Goal: Navigation & Orientation: Understand site structure

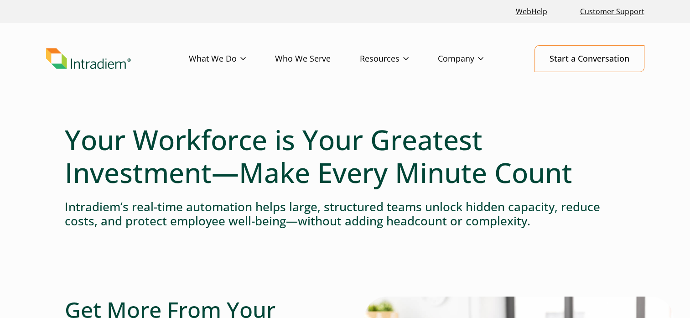
click at [302, 59] on link "Who We Serve" at bounding box center [317, 59] width 85 height 26
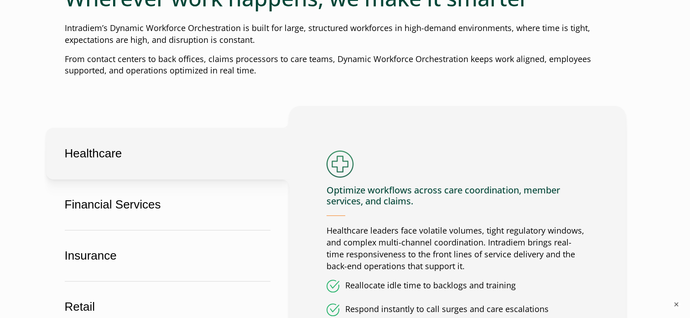
scroll to position [547, 0]
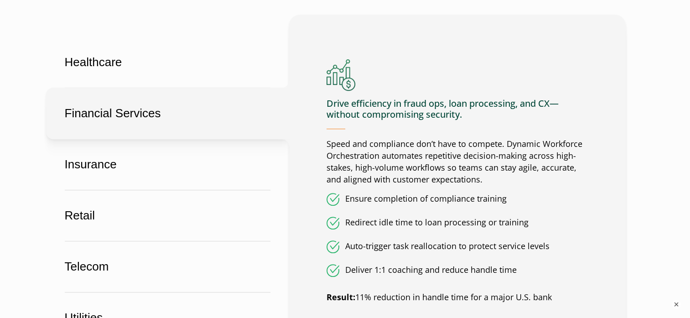
click at [206, 101] on button "Financial Services" at bounding box center [167, 114] width 243 height 52
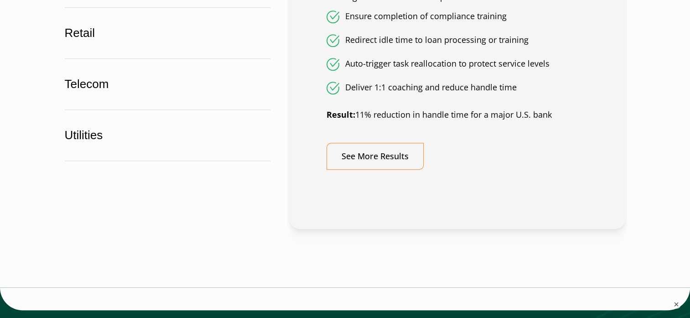
scroll to position [775, 0]
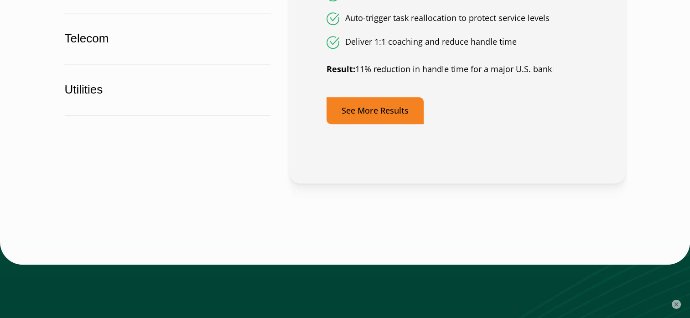
click at [400, 108] on link "See More Results" at bounding box center [375, 110] width 97 height 27
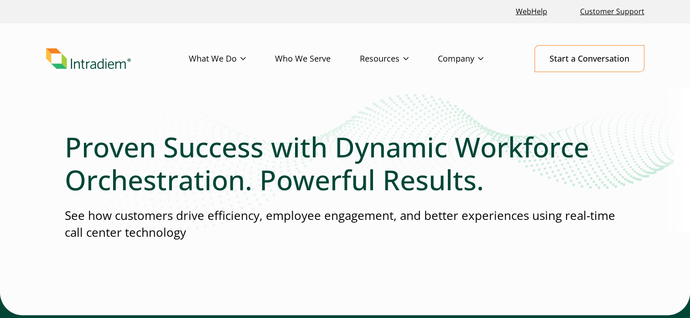
click at [85, 66] on img "Link to homepage of Intradiem" at bounding box center [88, 58] width 85 height 21
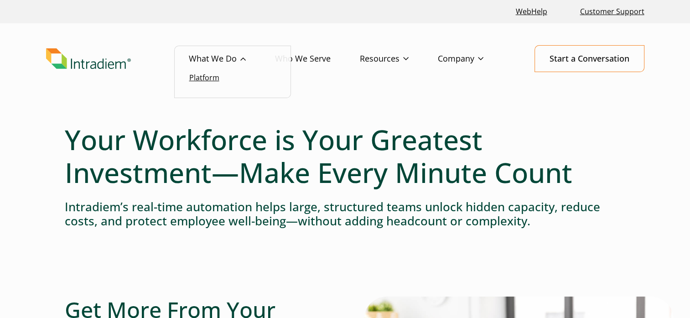
click at [210, 78] on link "Platform" at bounding box center [204, 78] width 30 height 10
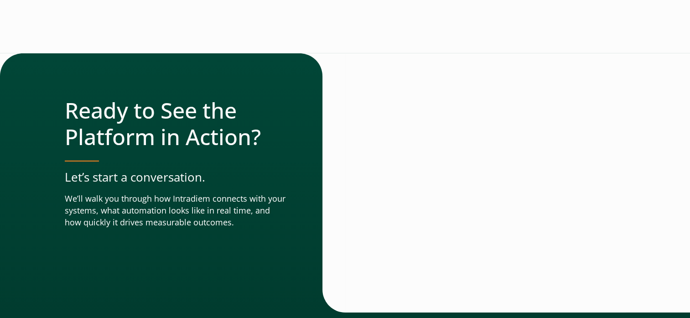
scroll to position [3293, 0]
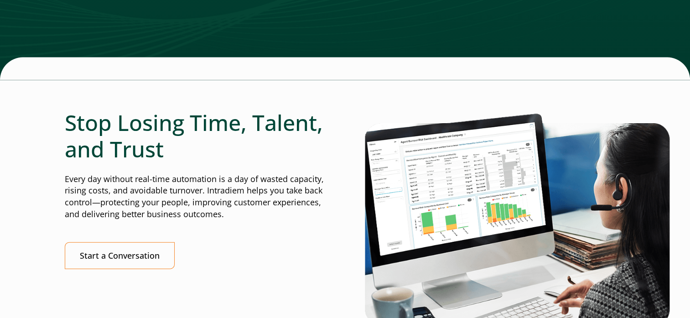
scroll to position [2143, 0]
